Goal: Information Seeking & Learning: Learn about a topic

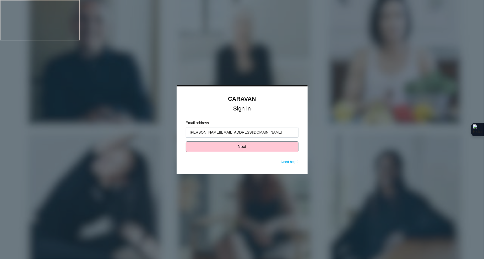
type input "[PERSON_NAME][EMAIL_ADDRESS][DOMAIN_NAME]"
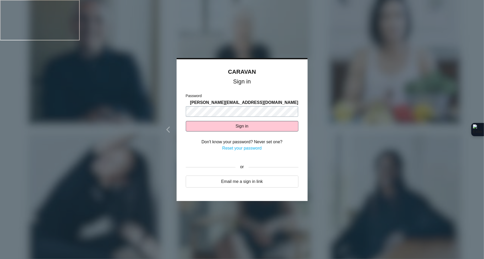
click at [0, 40] on com-1password-button at bounding box center [0, 40] width 0 height 0
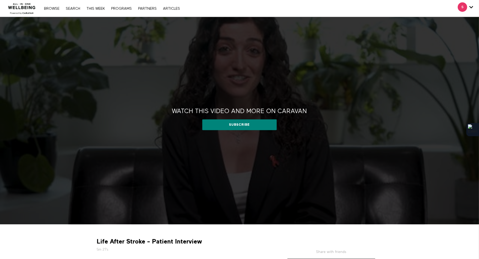
click at [54, 8] on link "Browse" at bounding box center [51, 9] width 21 height 4
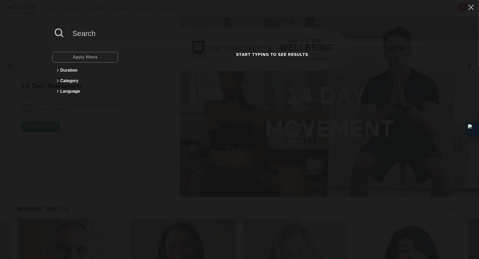
click at [101, 38] on input at bounding box center [247, 33] width 358 height 14
paste input "Communication Styles How to Talk to Anybody"
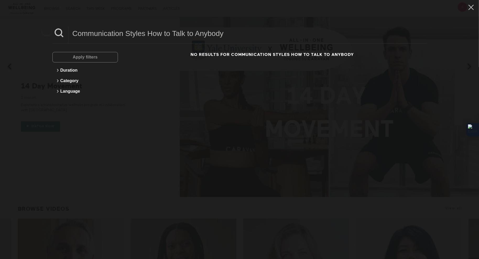
drag, startPoint x: 148, startPoint y: 34, endPoint x: 279, endPoint y: 24, distance: 131.3
click at [279, 24] on div "Communication Styles How to Talk to Anybody Apply filters Duration Category Lan…" at bounding box center [239, 129] width 479 height 259
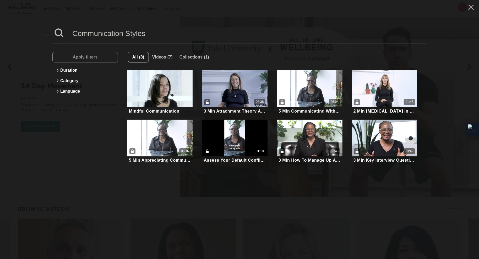
drag, startPoint x: 163, startPoint y: 38, endPoint x: 66, endPoint y: 36, distance: 97.2
click at [66, 36] on div "Communication Styles" at bounding box center [239, 34] width 374 height 17
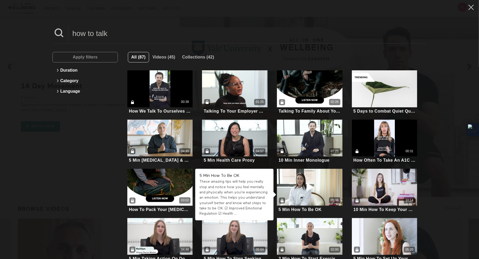
scroll to position [70, 0]
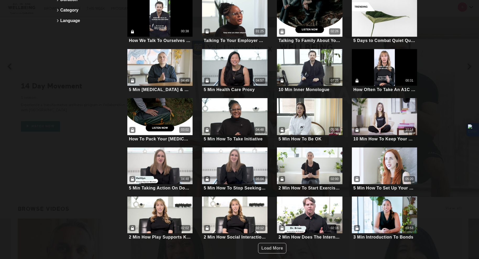
click at [65, 57] on div "Apply filters Duration Category Language" at bounding box center [84, 117] width 65 height 272
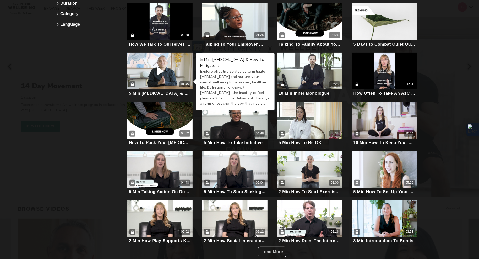
scroll to position [68, 0]
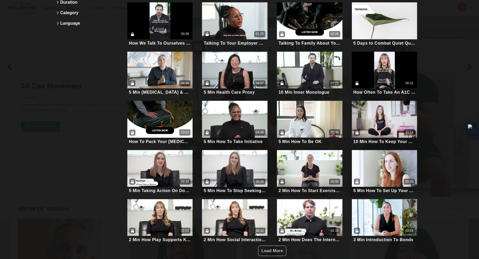
click at [261, 248] on span "Load More" at bounding box center [272, 250] width 22 height 4
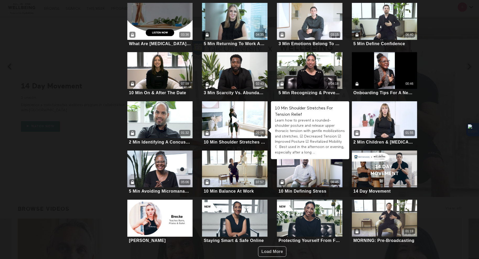
scroll to position [313, 0]
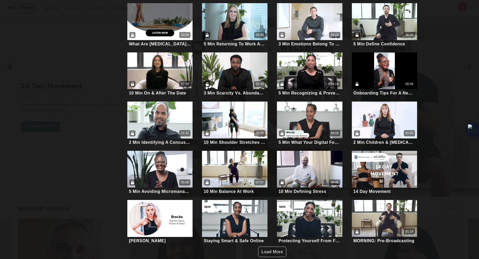
click at [277, 249] on span "Load More" at bounding box center [272, 251] width 22 height 4
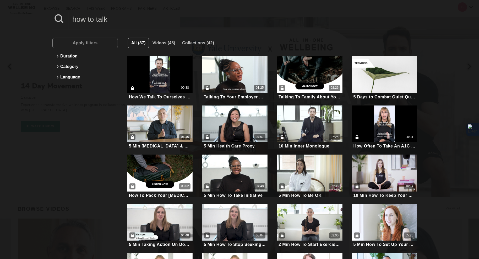
scroll to position [0, 0]
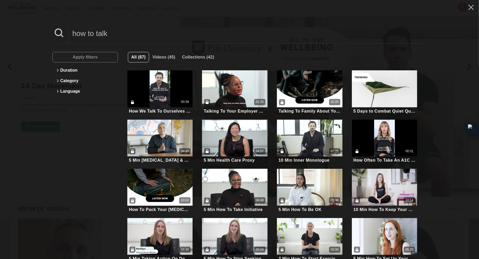
click at [137, 31] on input "how to talk" at bounding box center [247, 33] width 358 height 14
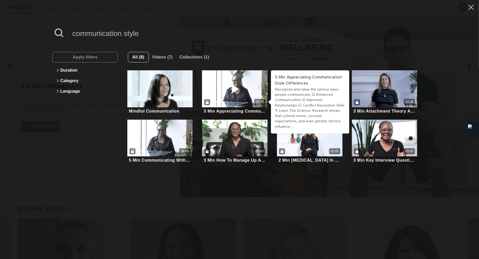
type input "communication style"
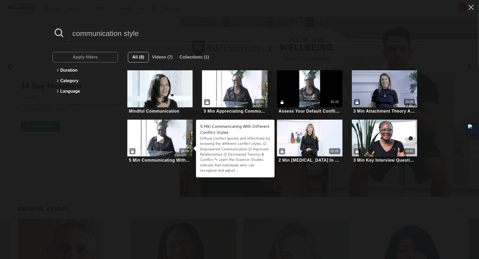
drag, startPoint x: 164, startPoint y: 128, endPoint x: 155, endPoint y: 133, distance: 10.4
click at [155, 133] on icon at bounding box center [160, 137] width 16 height 9
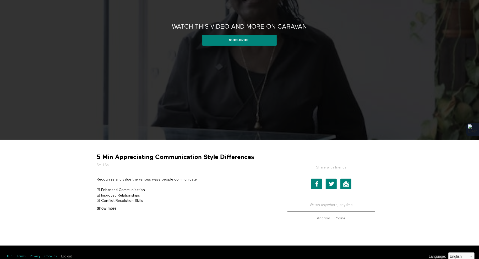
scroll to position [87, 0]
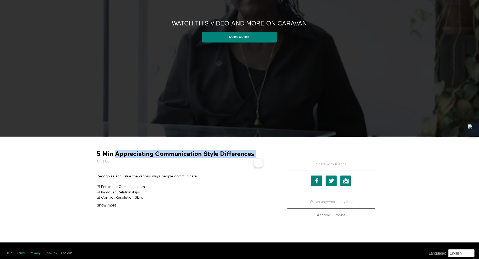
drag, startPoint x: 253, startPoint y: 155, endPoint x: 116, endPoint y: 150, distance: 137.6
click at [116, 150] on div "5 Min Appreciating Communication Style Differences 5m 16s" at bounding box center [184, 157] width 179 height 15
copy div "Appreciating Communication Style Differences"
click at [92, 209] on div "5 Min Appreciating Communication Style Differences 5m 16s Recognize and value t…" at bounding box center [239, 189] width 335 height 106
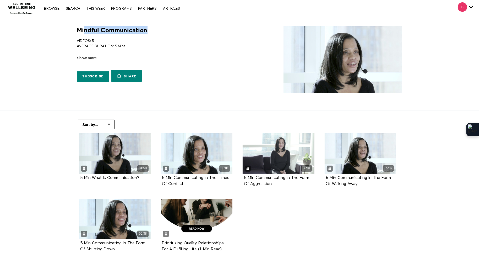
click at [85, 26] on h1 "Mindful Communication" at bounding box center [112, 30] width 70 height 8
click at [64, 92] on section "Mindful Communication VIDEOS: 5 AVERAGE DURATION: 5 Mins UNLOCK THE POWER OF EF…" at bounding box center [239, 63] width 479 height 93
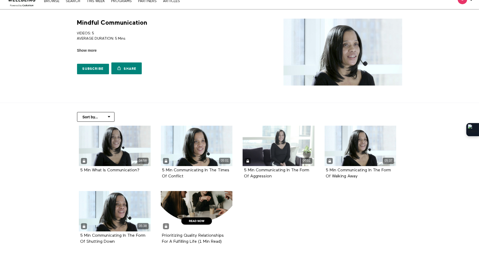
scroll to position [7, 0]
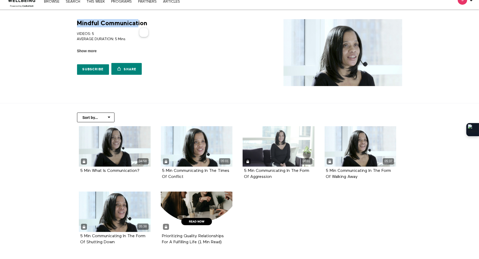
drag, startPoint x: 78, startPoint y: 24, endPoint x: 137, endPoint y: 24, distance: 59.5
click at [137, 24] on h1 "Mindful Communication" at bounding box center [112, 23] width 70 height 8
drag, startPoint x: 150, startPoint y: 24, endPoint x: 75, endPoint y: 24, distance: 75.7
click at [75, 24] on div "Mindful Communication VIDEOS: 5 AVERAGE DURATION: 5 Mins UNLOCK THE POWER OF EF…" at bounding box center [156, 48] width 164 height 58
copy h1 "Mindful Communication"
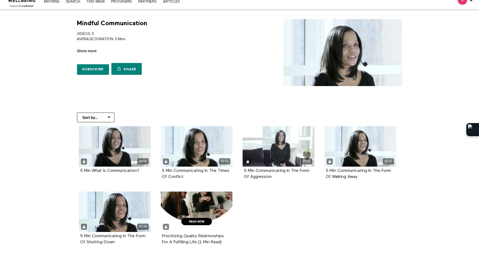
click at [32, 150] on section "Sort by... Alphabetical Release date 04:58 5 Min What Is Communication? 05:01 5…" at bounding box center [239, 184] width 479 height 162
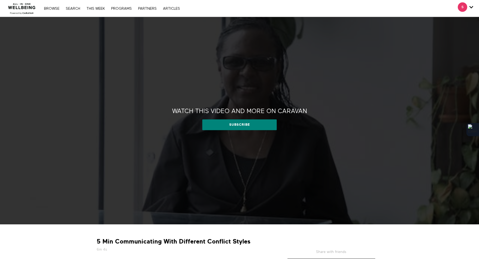
scroll to position [71, 0]
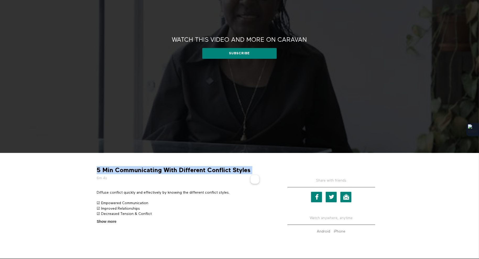
drag, startPoint x: 251, startPoint y: 168, endPoint x: 98, endPoint y: 172, distance: 152.5
click at [98, 172] on div "5 Min Communicating With Different Conflict Styles 6m 4s" at bounding box center [184, 173] width 179 height 15
click at [117, 171] on strong "5 Min Communicating With Different Conflict Styles" at bounding box center [174, 170] width 154 height 8
drag, startPoint x: 116, startPoint y: 170, endPoint x: 253, endPoint y: 171, distance: 136.7
click at [253, 171] on div "5 Min Communicating With Different Conflict Styles 6m 4s" at bounding box center [184, 173] width 179 height 15
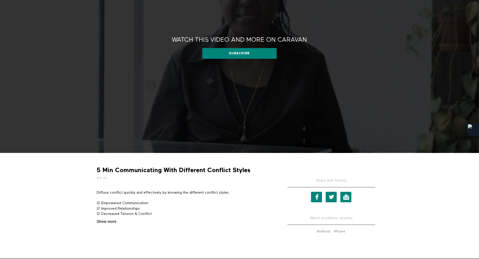
click at [83, 207] on div "5 Min Communicating With Different Conflict Styles 6m 4s Diffuse conflict quick…" at bounding box center [239, 206] width 335 height 106
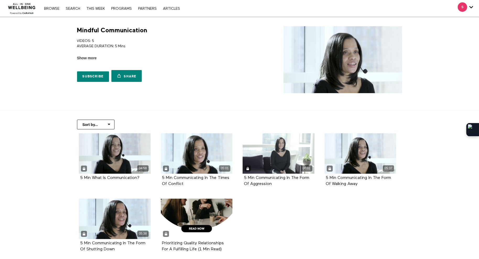
click at [53, 7] on link "Browse" at bounding box center [51, 9] width 21 height 4
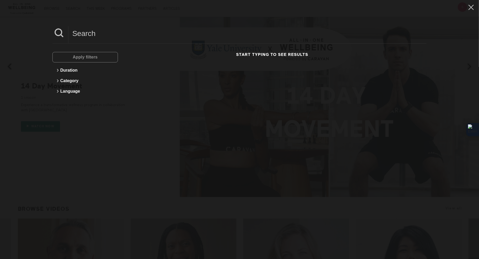
click at [96, 31] on input at bounding box center [247, 33] width 358 height 14
type input "[PERSON_NAME]"
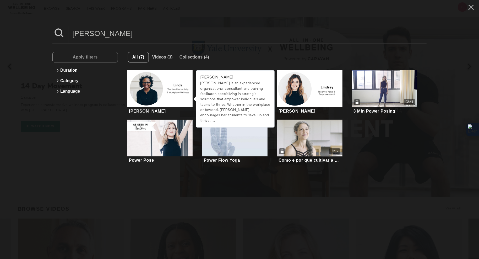
click at [177, 92] on div at bounding box center [159, 88] width 65 height 37
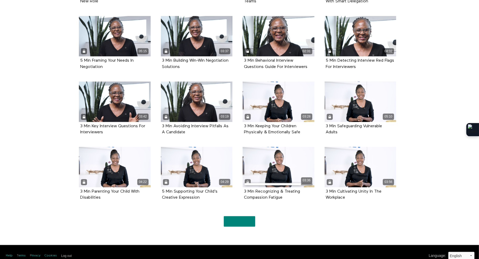
scroll to position [313, 0]
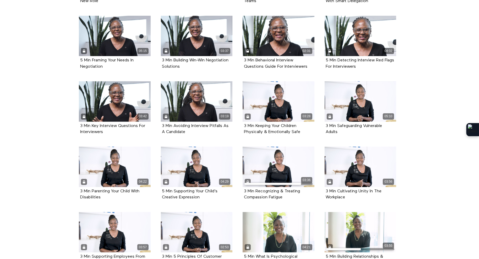
click at [243, 223] on div "04:21" at bounding box center [279, 232] width 72 height 40
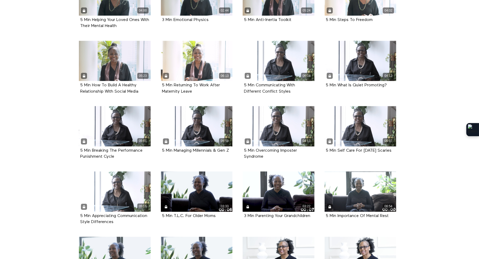
scroll to position [614, 0]
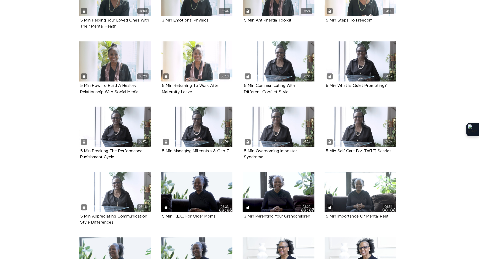
click at [290, 51] on div "06:04" at bounding box center [279, 61] width 72 height 40
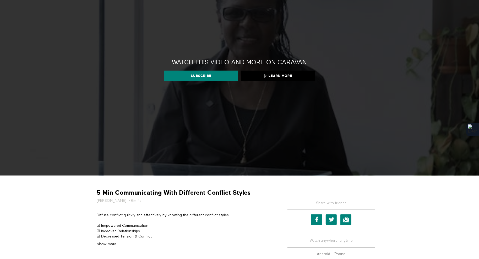
scroll to position [48, 0]
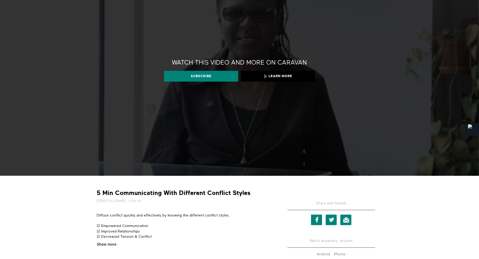
click at [209, 74] on link "Subscribe" at bounding box center [201, 76] width 74 height 10
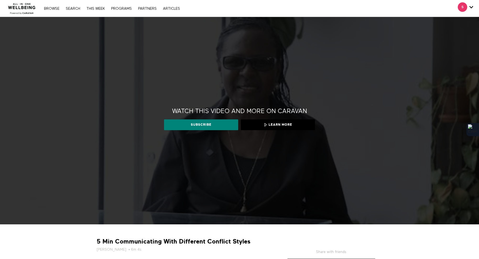
scroll to position [48, 0]
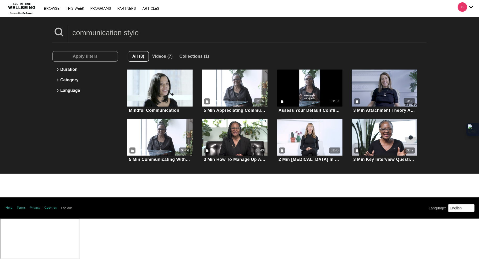
click at [144, 28] on input "communication style" at bounding box center [247, 32] width 358 height 14
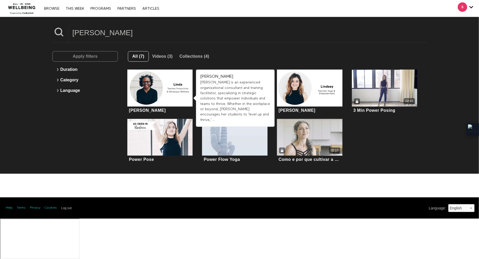
type input "linda"
click at [160, 88] on div at bounding box center [159, 87] width 65 height 37
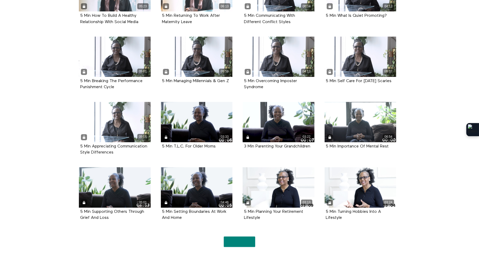
scroll to position [684, 0]
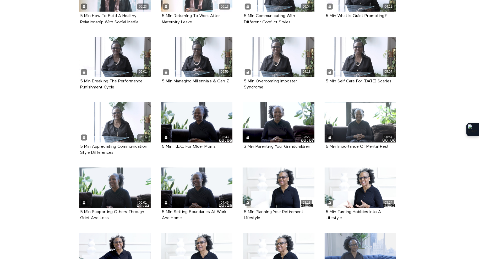
click at [243, 240] on div "04:02" at bounding box center [279, 253] width 72 height 40
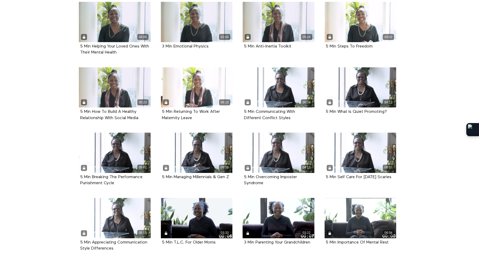
scroll to position [588, 0]
click at [121, 219] on div "05:16" at bounding box center [115, 218] width 72 height 40
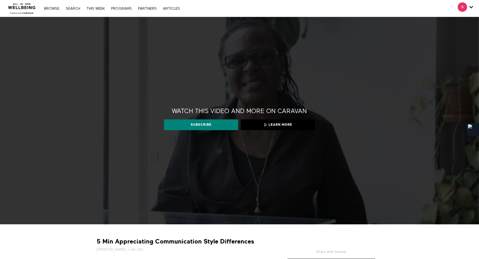
click at [66, 79] on div "Watch this video and more on CARAVAN Watch this video and more on CARAVAN Subsc…" at bounding box center [239, 120] width 479 height 207
